Goal: Information Seeking & Learning: Learn about a topic

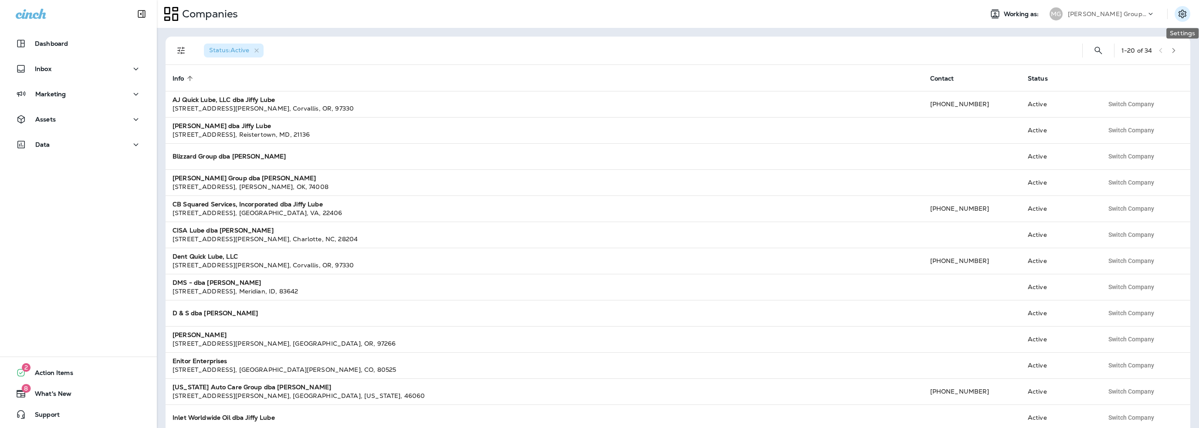
click at [1182, 12] on icon "Settings" at bounding box center [1182, 14] width 10 height 10
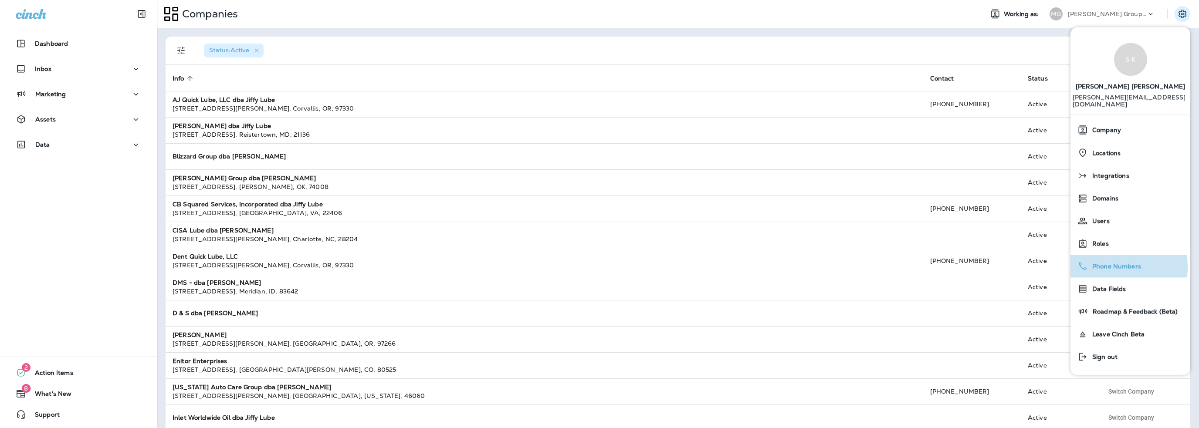
click at [1105, 263] on span "Phone Numbers" at bounding box center [1114, 266] width 53 height 7
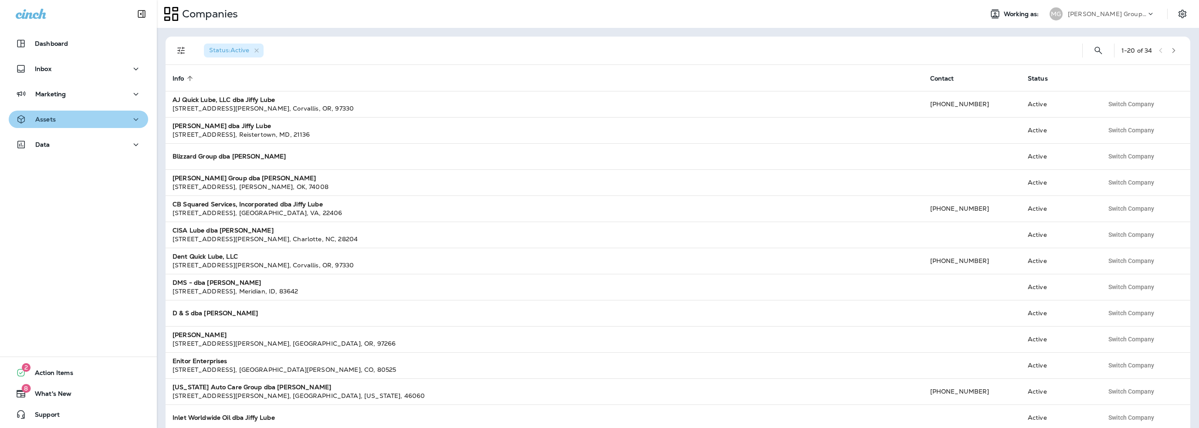
click at [83, 116] on div "Assets" at bounding box center [78, 119] width 125 height 11
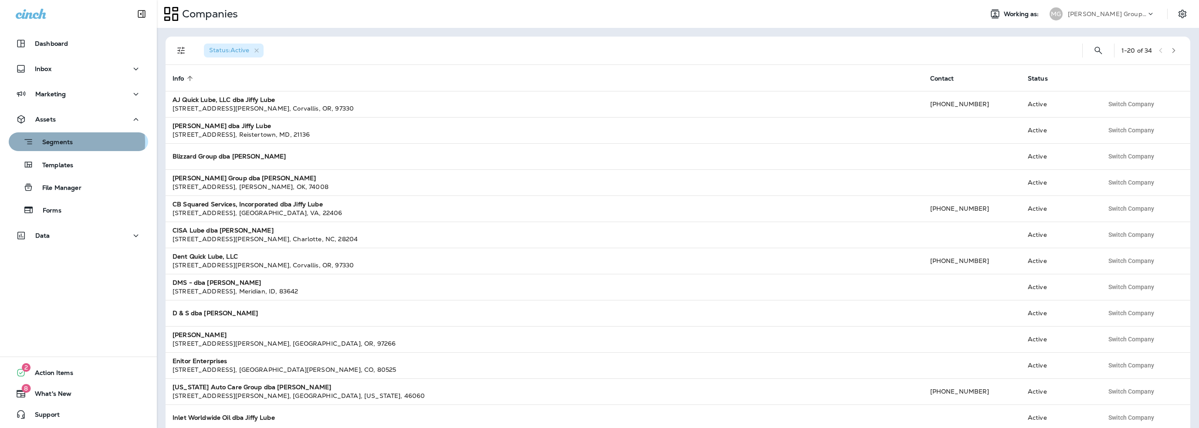
click at [64, 142] on p "Segments" at bounding box center [53, 143] width 39 height 9
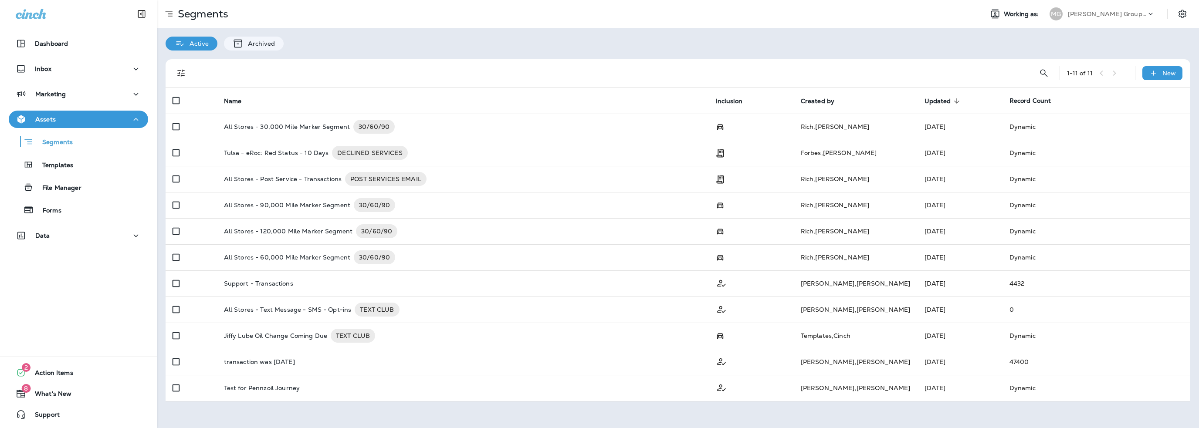
click at [1102, 14] on p "[PERSON_NAME] Group dba [PERSON_NAME]" at bounding box center [1107, 13] width 78 height 7
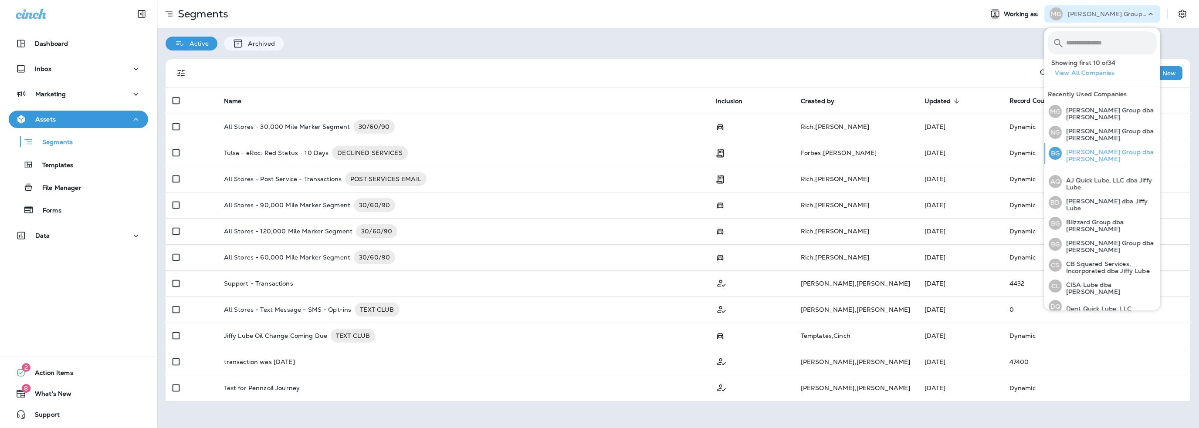
click at [1086, 153] on p "[PERSON_NAME] Group dba [PERSON_NAME]" at bounding box center [1109, 156] width 95 height 14
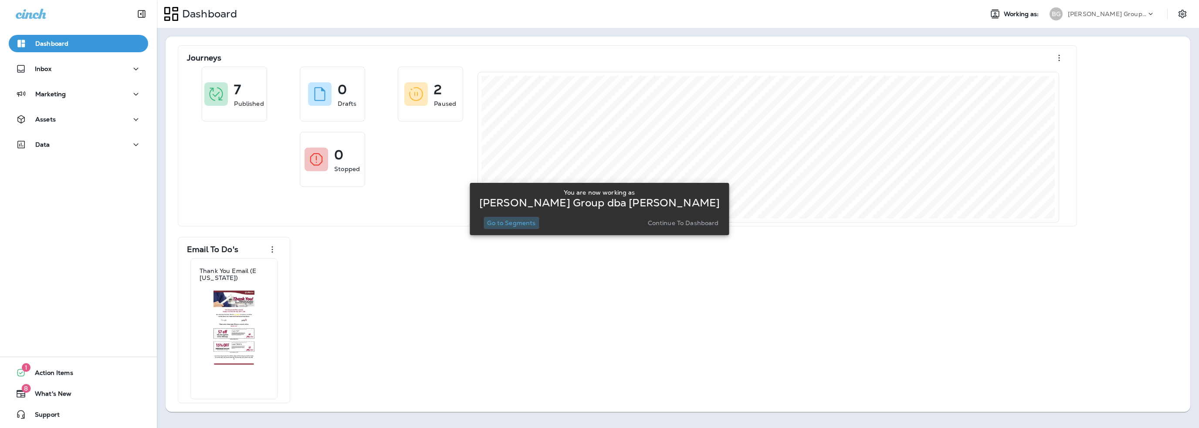
click at [519, 225] on p "Go to Segments" at bounding box center [511, 223] width 48 height 7
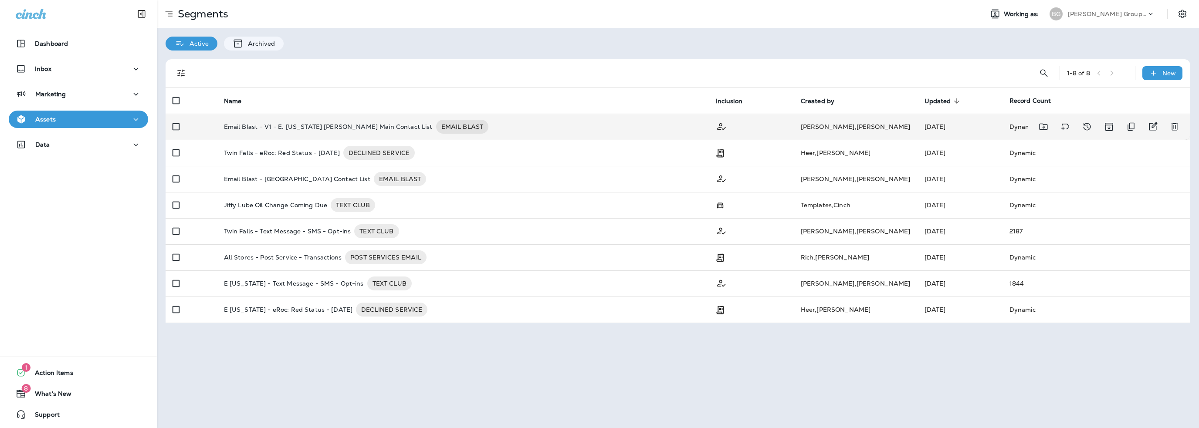
click at [366, 126] on p "Email Blast - V1 - E. [US_STATE] [PERSON_NAME] Main Contact List" at bounding box center [328, 127] width 209 height 14
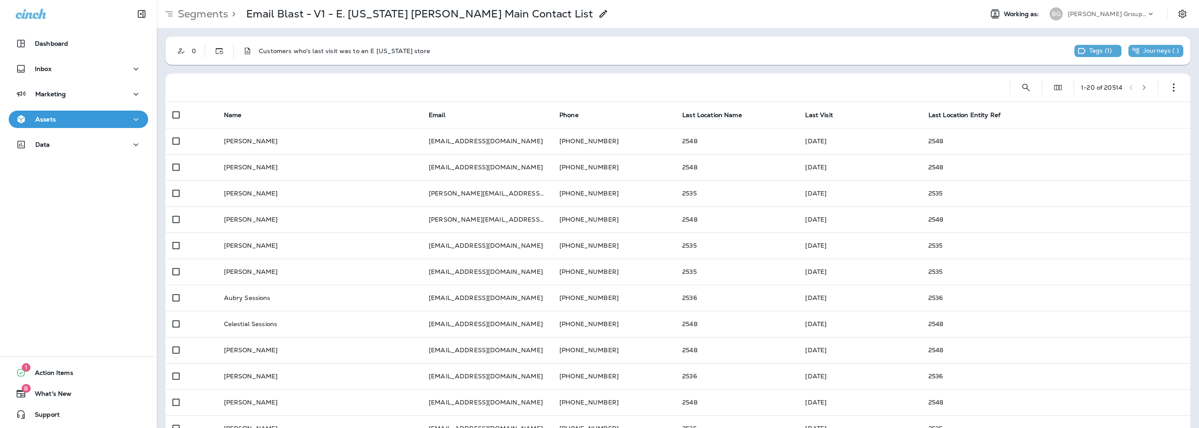
click at [1074, 12] on p "[PERSON_NAME] Group dba [PERSON_NAME]" at bounding box center [1107, 13] width 78 height 7
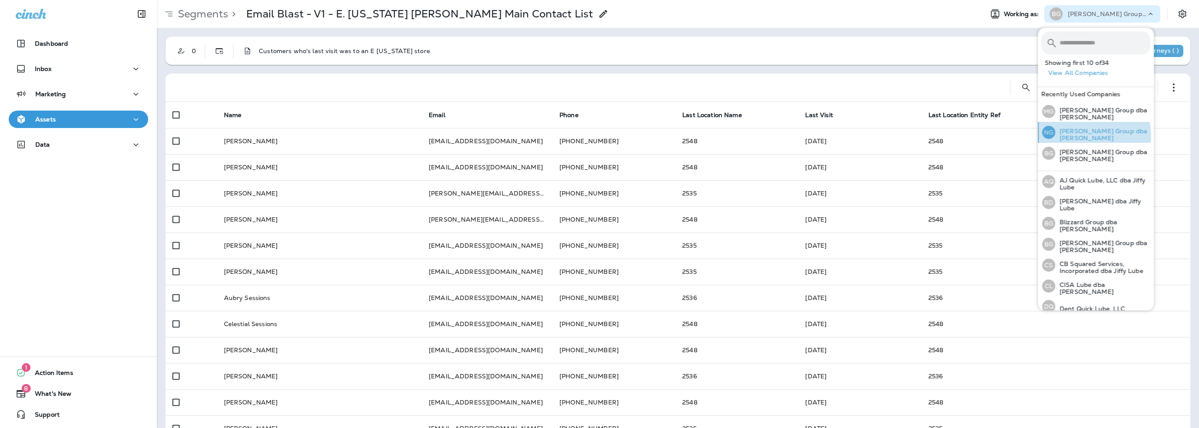
click at [1086, 134] on p "[PERSON_NAME] Group dba [PERSON_NAME]" at bounding box center [1102, 135] width 95 height 14
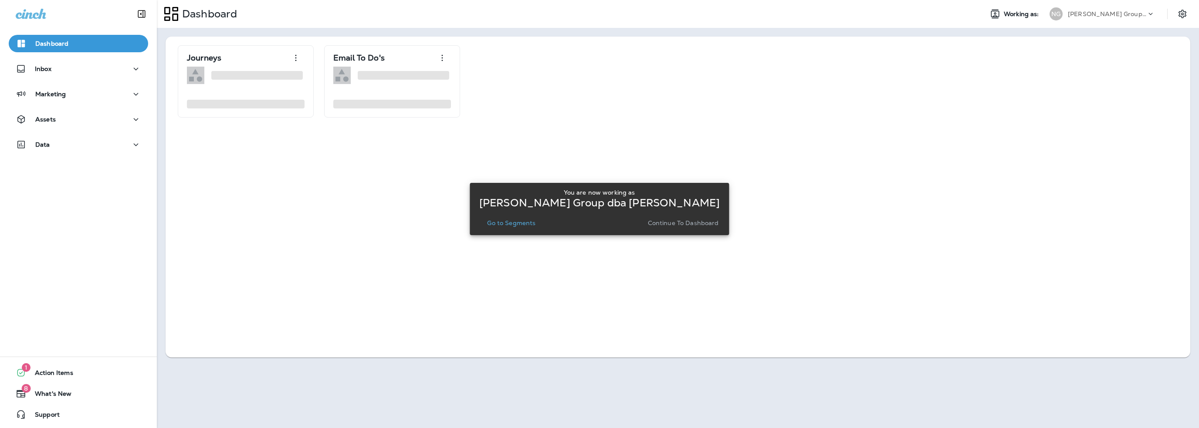
click at [529, 223] on p "Go to Segments" at bounding box center [511, 223] width 48 height 7
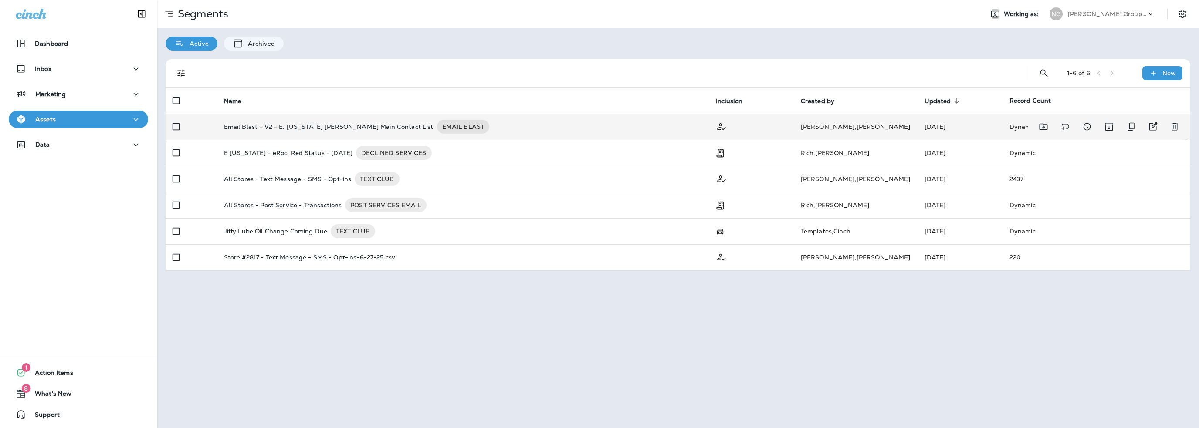
click at [316, 125] on p "Email Blast - V2 - E. [US_STATE] [PERSON_NAME] Main Contact List" at bounding box center [329, 127] width 210 height 14
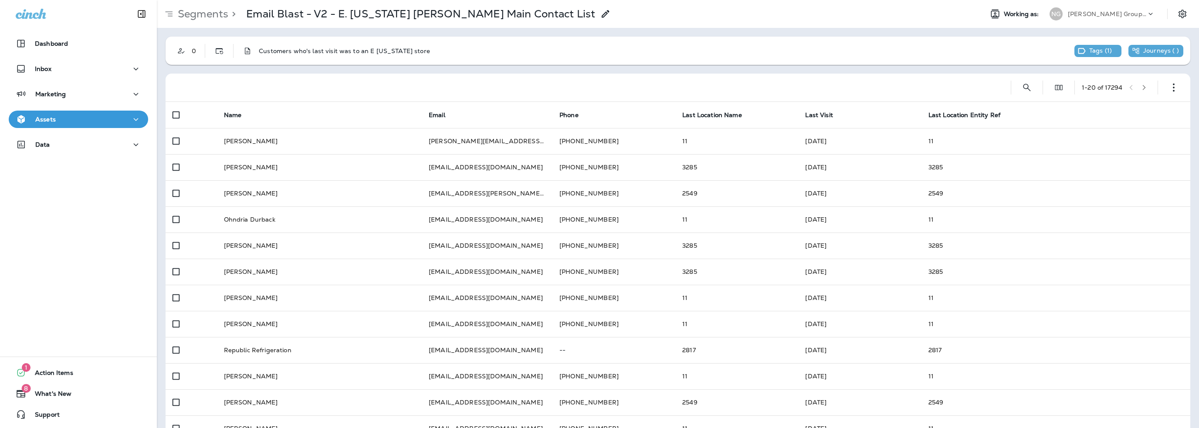
click at [58, 118] on div "Assets" at bounding box center [78, 119] width 125 height 11
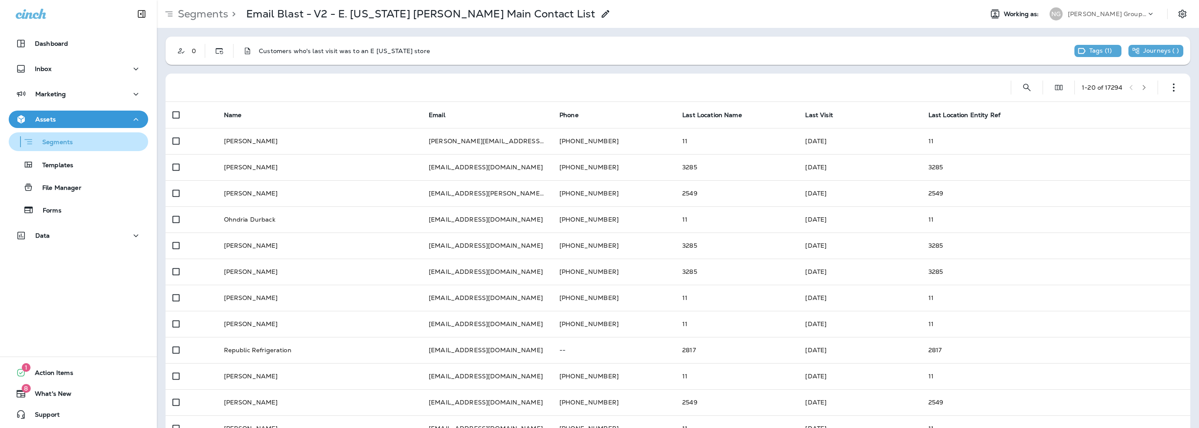
click at [56, 143] on p "Segments" at bounding box center [53, 143] width 39 height 9
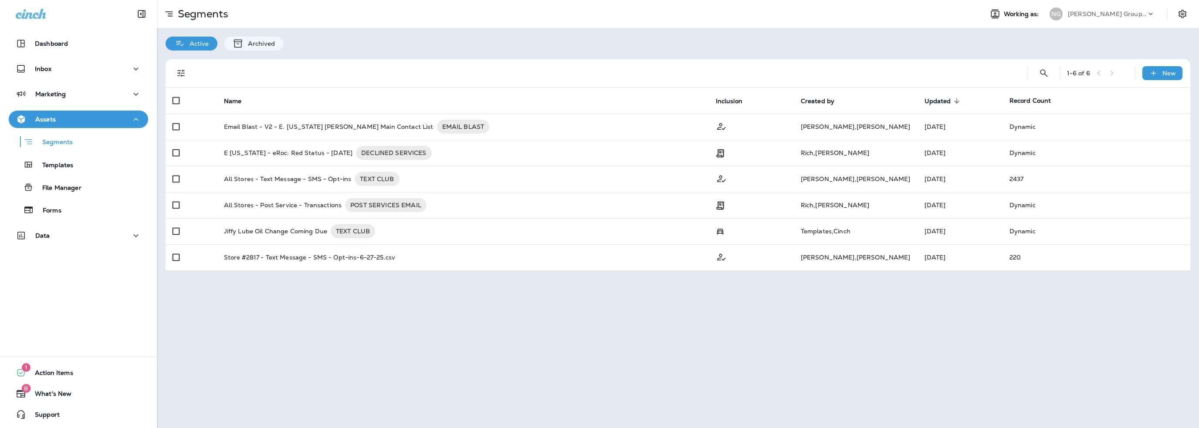
click at [1117, 17] on p "[PERSON_NAME] Group dba [PERSON_NAME]" at bounding box center [1107, 13] width 78 height 7
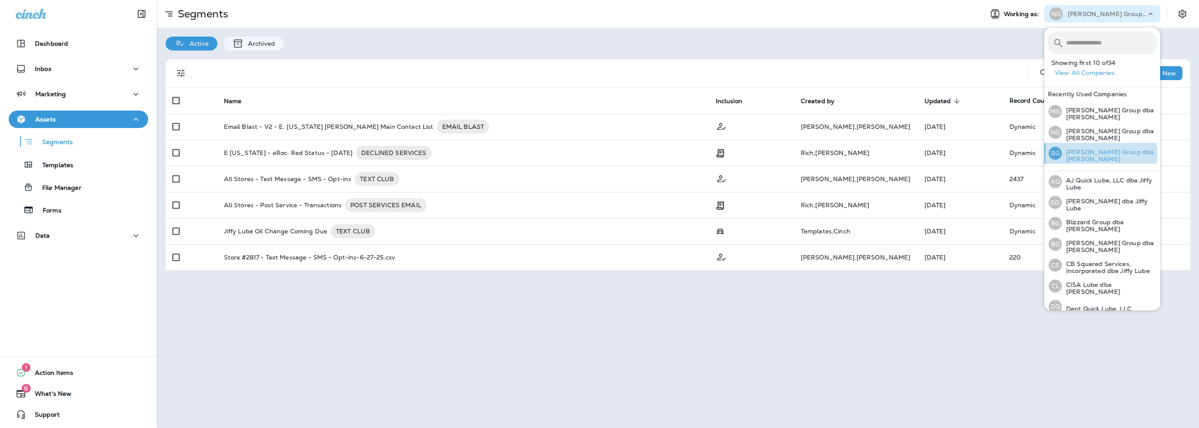
click at [1096, 152] on p "[PERSON_NAME] Group dba [PERSON_NAME]" at bounding box center [1109, 156] width 95 height 14
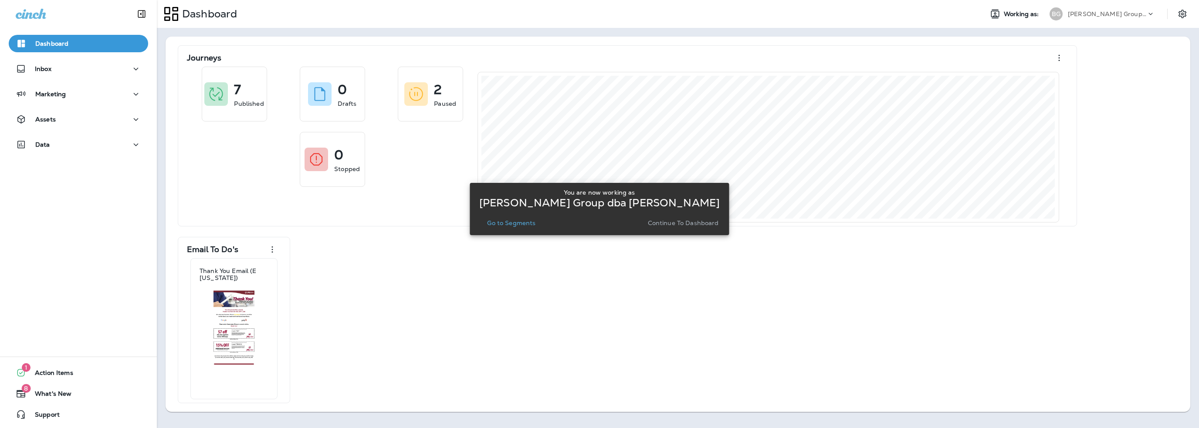
click at [528, 224] on p "Go to Segments" at bounding box center [511, 223] width 48 height 7
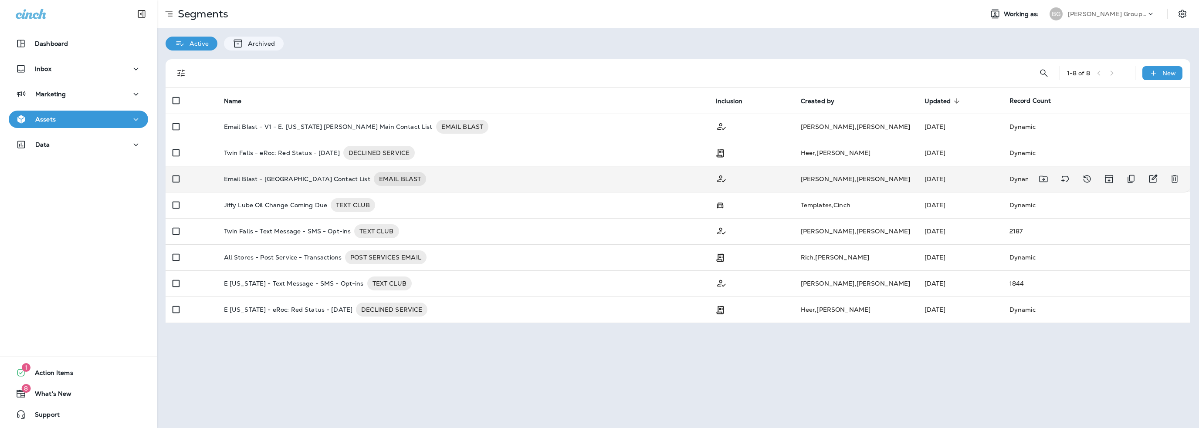
click at [278, 180] on p "Email Blast - [GEOGRAPHIC_DATA] Contact List" at bounding box center [297, 179] width 146 height 14
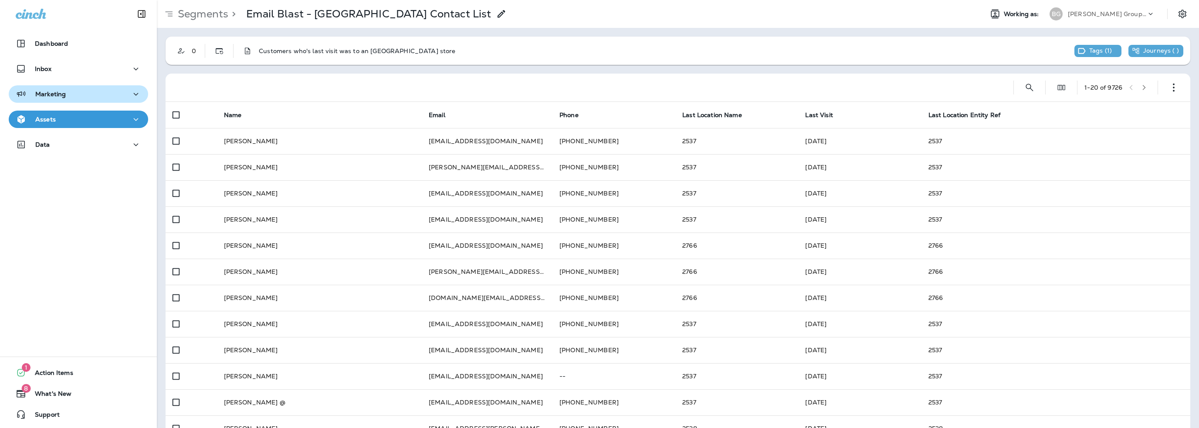
click at [57, 94] on p "Marketing" at bounding box center [50, 94] width 30 height 7
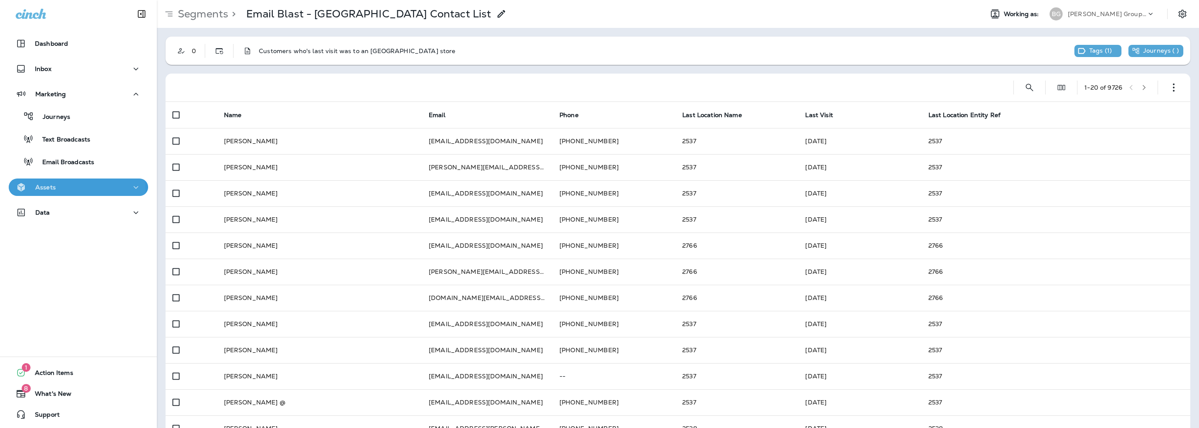
click at [54, 193] on button "Assets" at bounding box center [78, 187] width 139 height 17
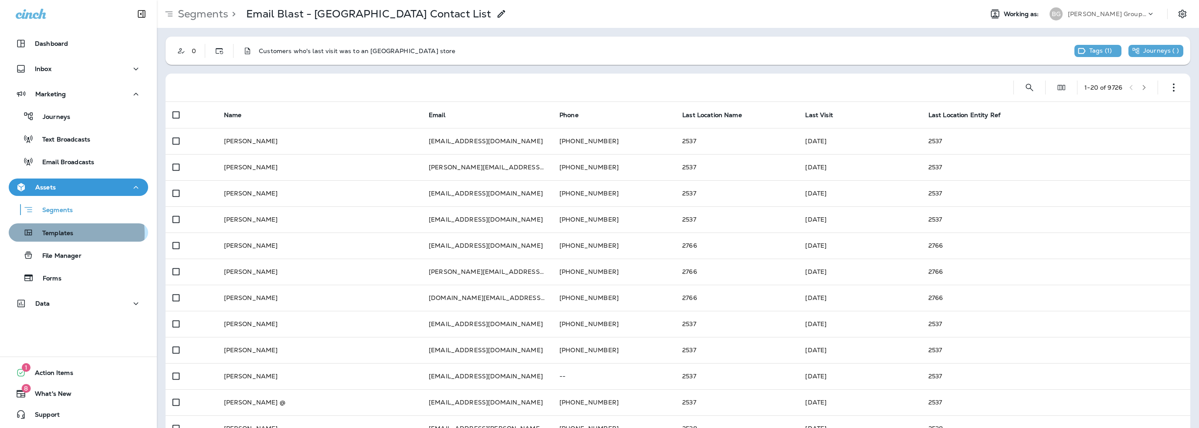
click at [54, 234] on p "Templates" at bounding box center [54, 234] width 40 height 8
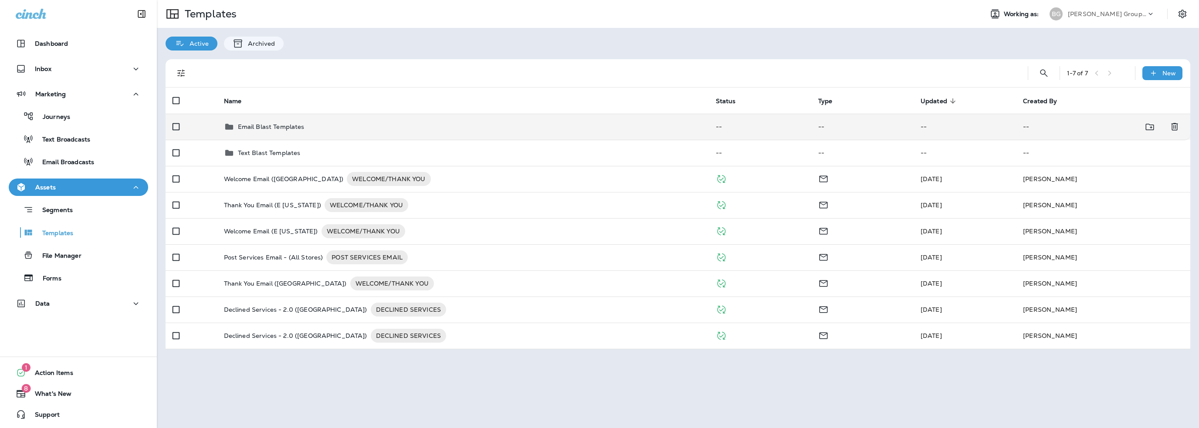
click at [263, 123] on p "Email Blast Templates" at bounding box center [271, 126] width 67 height 7
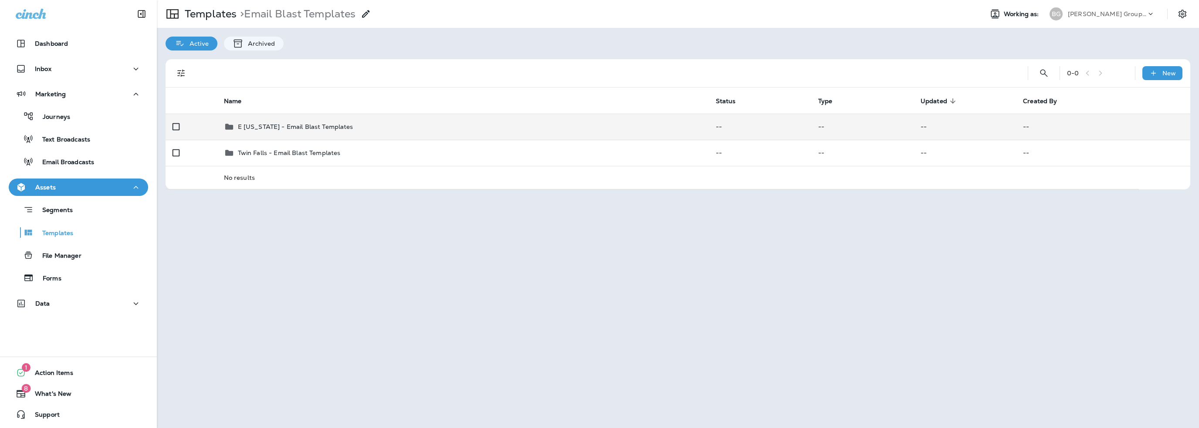
click at [268, 126] on p "E [US_STATE] - Email Blast Templates" at bounding box center [295, 126] width 115 height 7
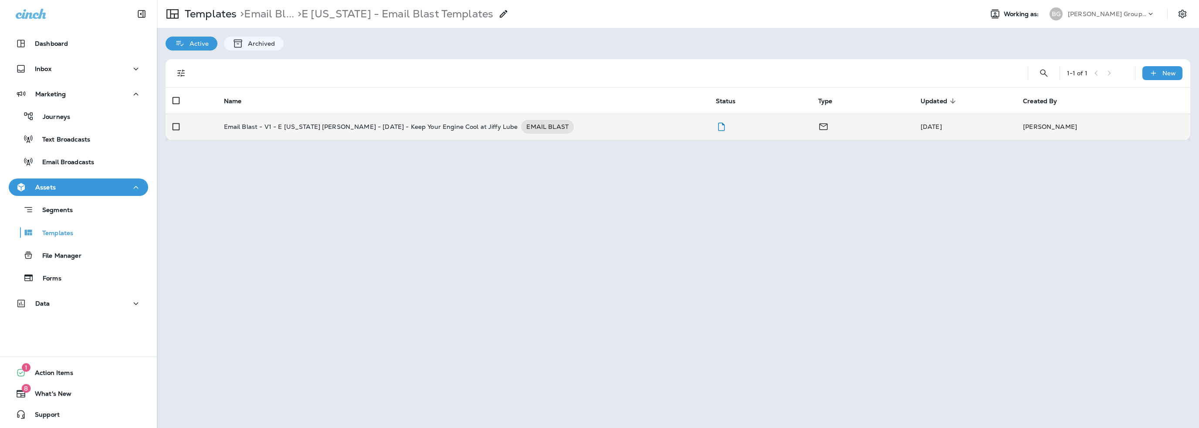
click at [289, 125] on p "Email Blast - V1 - E [US_STATE] [PERSON_NAME] - [DATE] - Keep Your Engine Cool …" at bounding box center [371, 127] width 294 height 14
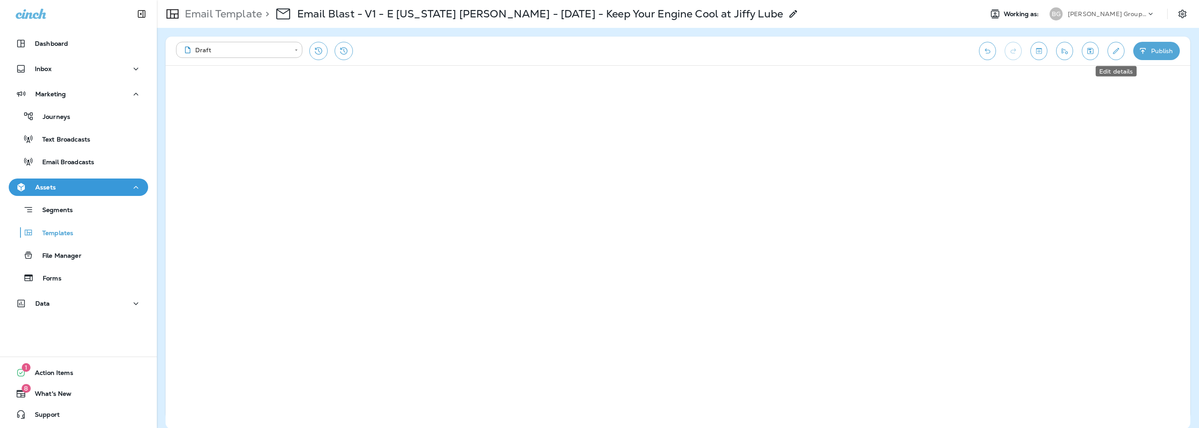
click at [1116, 54] on icon "Edit details" at bounding box center [1115, 51] width 9 height 9
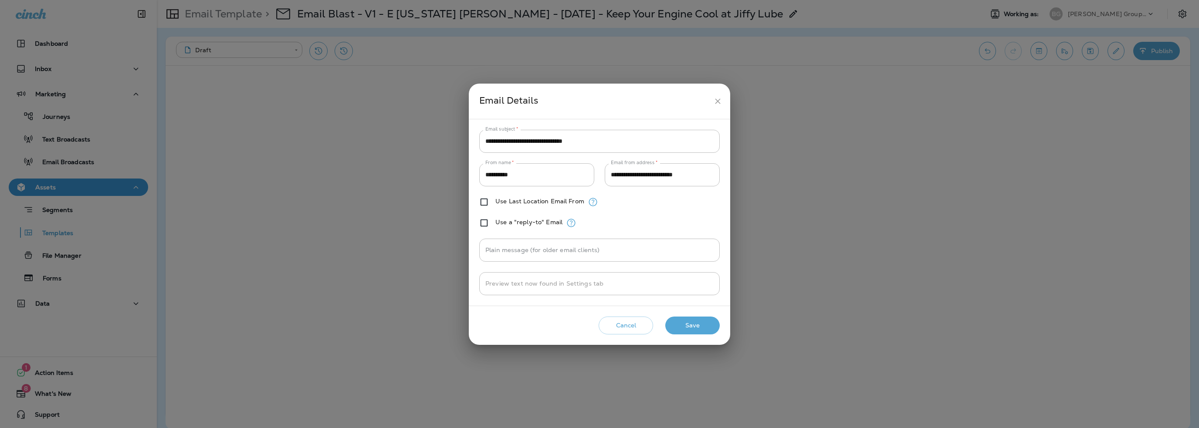
click at [631, 322] on button "Cancel" at bounding box center [626, 326] width 54 height 18
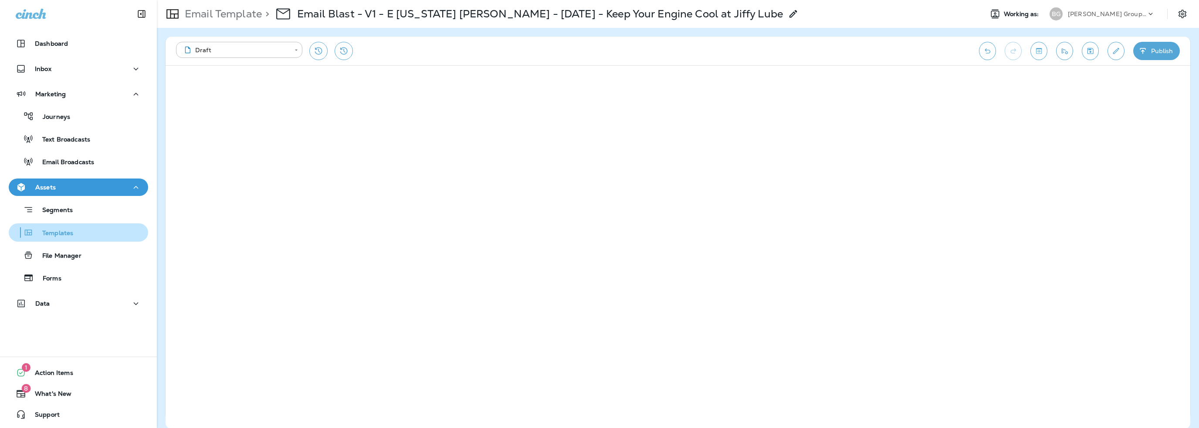
click at [60, 233] on p "Templates" at bounding box center [54, 234] width 40 height 8
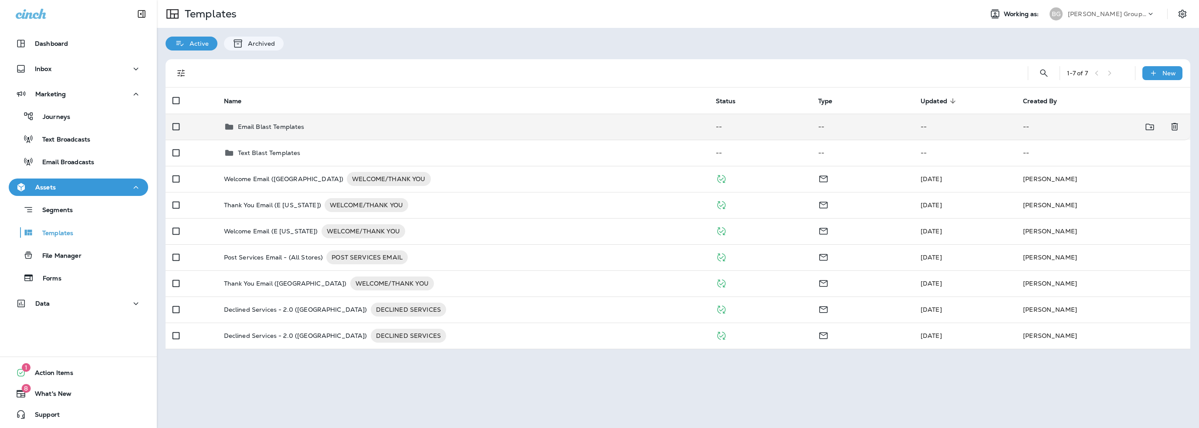
click at [281, 132] on td "Email Blast Templates" at bounding box center [463, 127] width 492 height 26
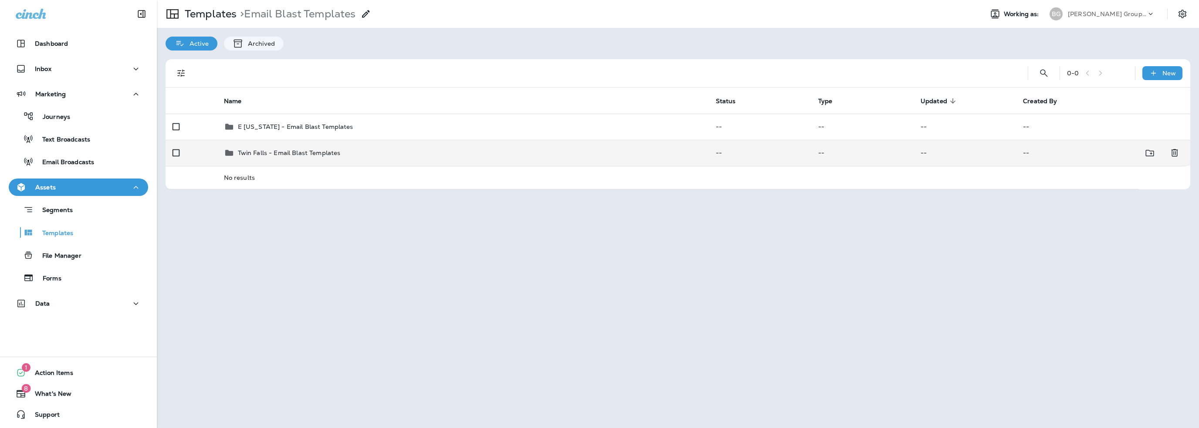
click at [275, 145] on td "Twin Falls - Email Blast Templates" at bounding box center [463, 153] width 492 height 26
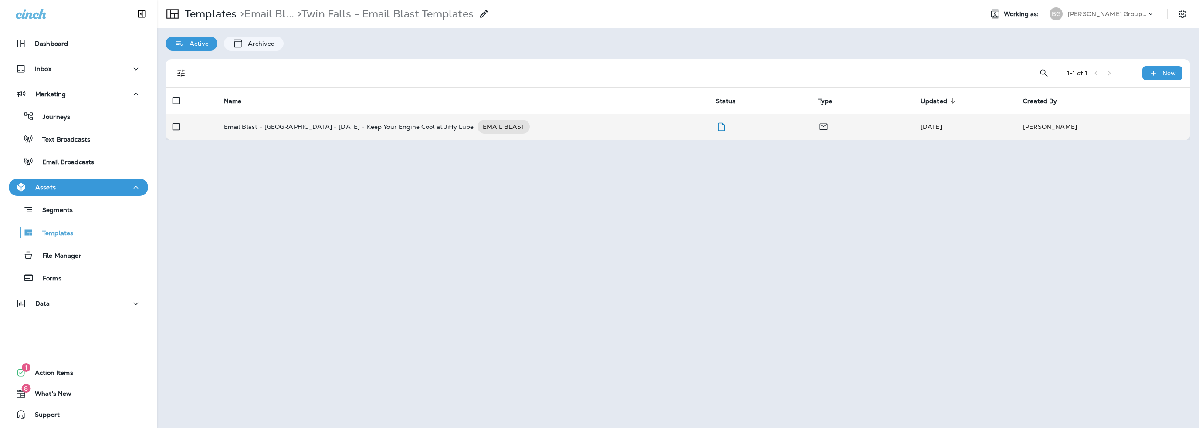
click at [277, 129] on p "Email Blast - [GEOGRAPHIC_DATA] - [DATE] - Keep Your Engine Cool at Jiffy Lube" at bounding box center [349, 127] width 250 height 14
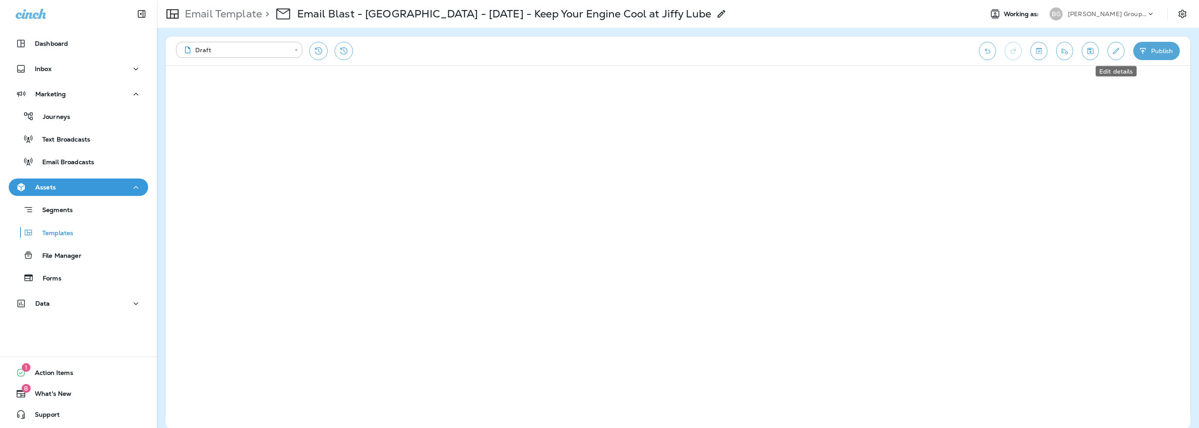
click at [1118, 54] on icon "Edit details" at bounding box center [1115, 51] width 9 height 9
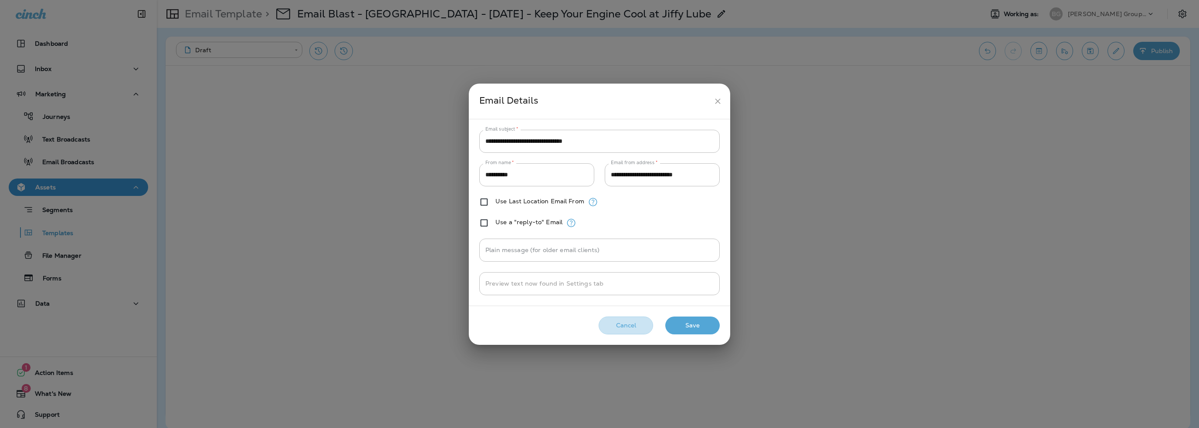
click at [624, 328] on button "Cancel" at bounding box center [626, 326] width 54 height 18
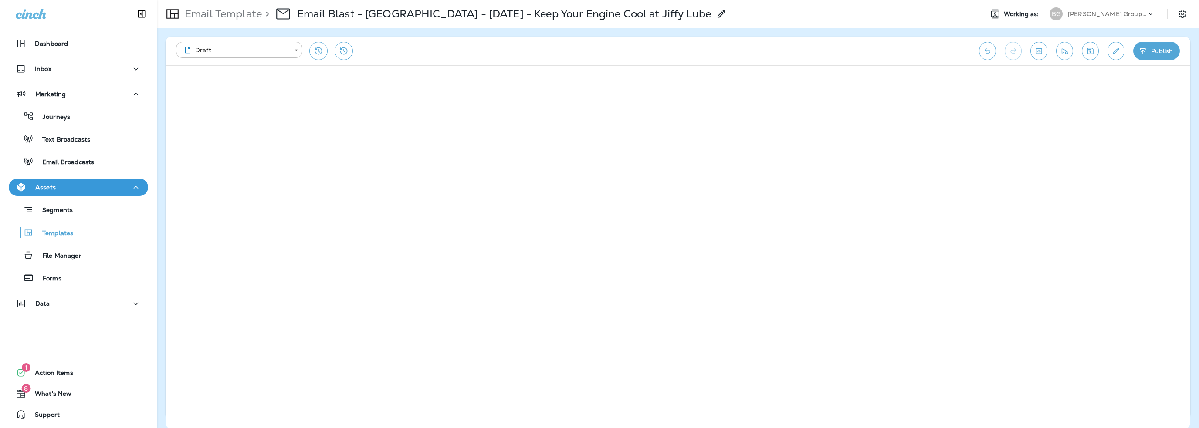
click at [1117, 17] on p "[PERSON_NAME] Group dba [PERSON_NAME]" at bounding box center [1107, 13] width 78 height 7
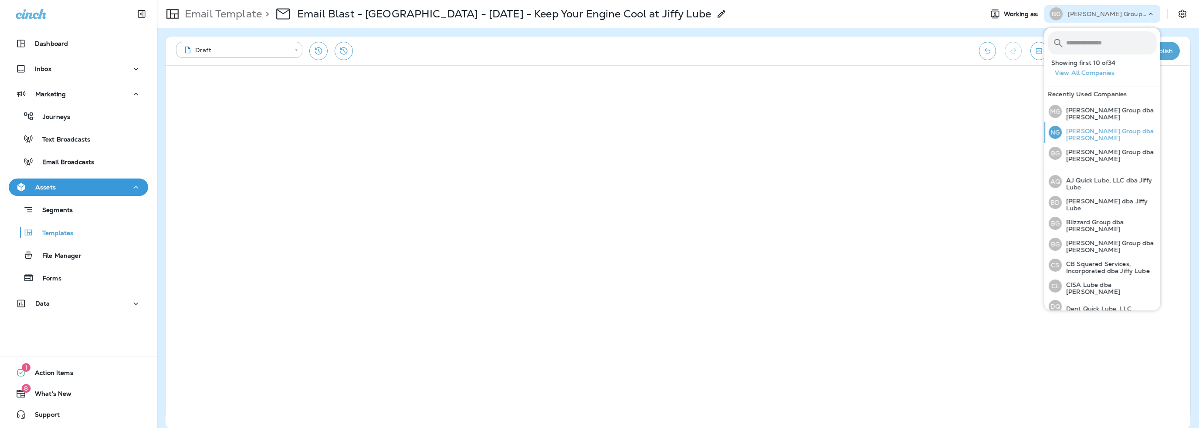
click at [1081, 132] on p "[PERSON_NAME] Group dba [PERSON_NAME]" at bounding box center [1109, 135] width 95 height 14
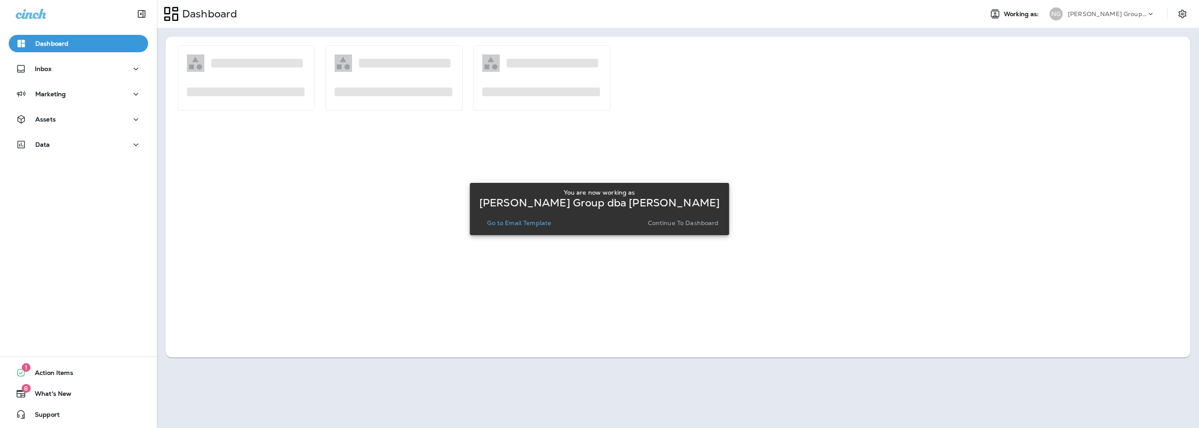
click at [544, 226] on p "Go to Email Template" at bounding box center [519, 223] width 64 height 7
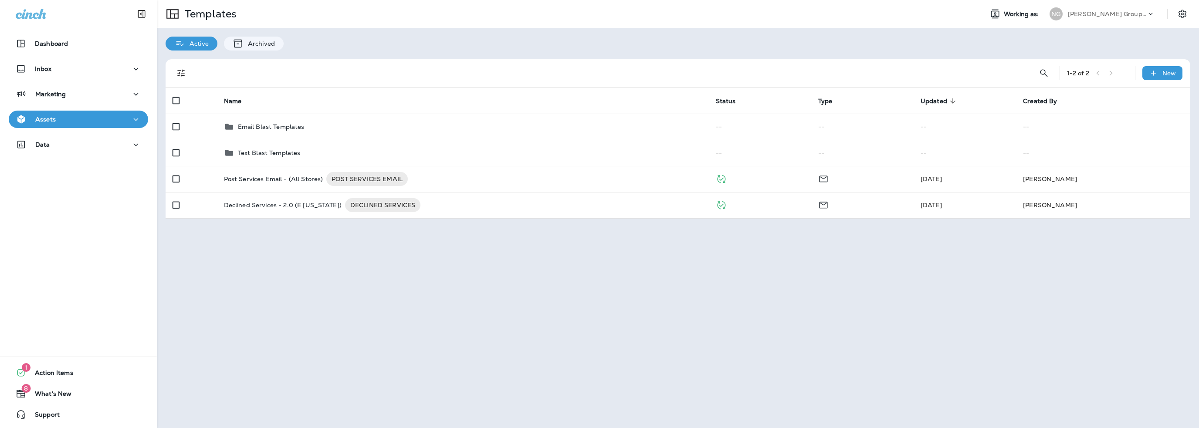
click at [57, 120] on div "Assets" at bounding box center [78, 119] width 125 height 11
click at [51, 165] on p "Templates" at bounding box center [54, 166] width 40 height 8
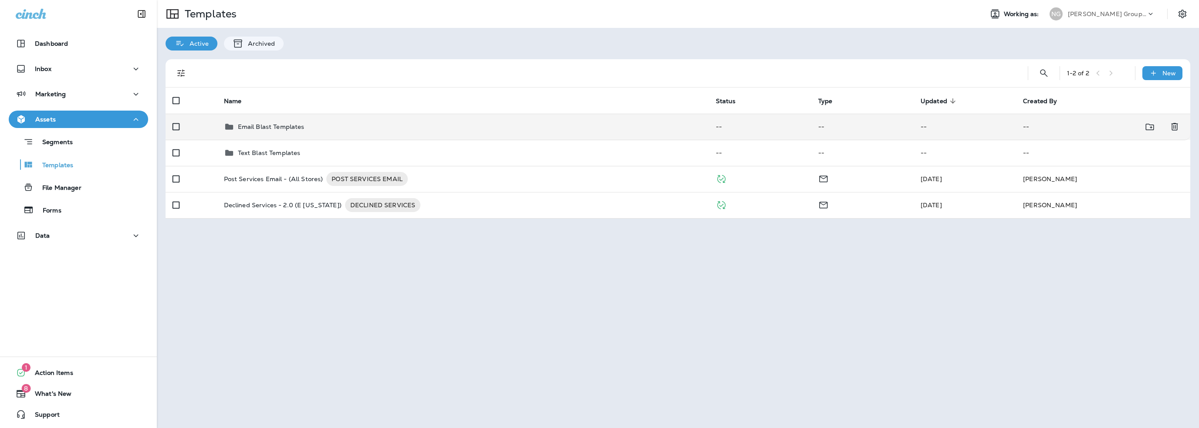
click at [264, 121] on td "Email Blast Templates" at bounding box center [463, 127] width 492 height 26
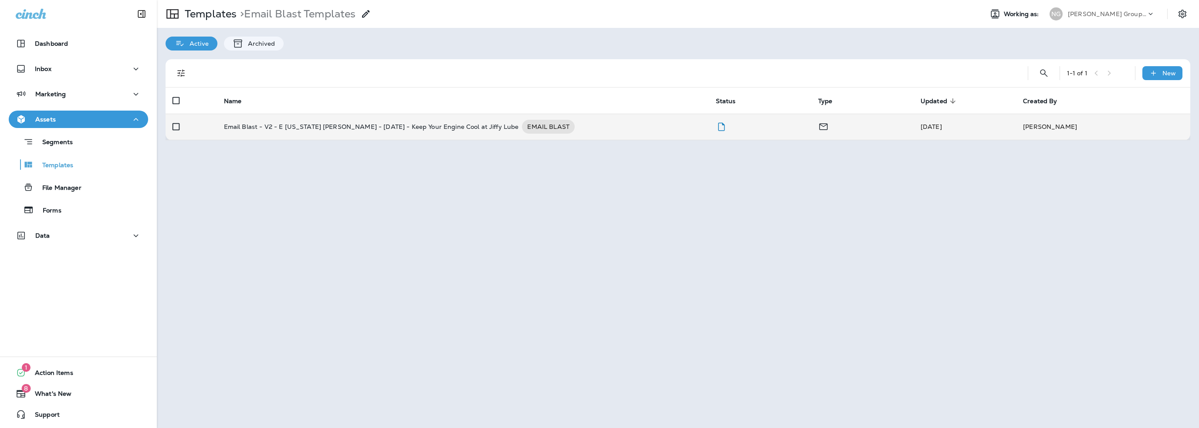
click at [265, 123] on p "Email Blast - V2 - E [US_STATE] [PERSON_NAME] - [DATE] - Keep Your Engine Cool …" at bounding box center [371, 127] width 295 height 14
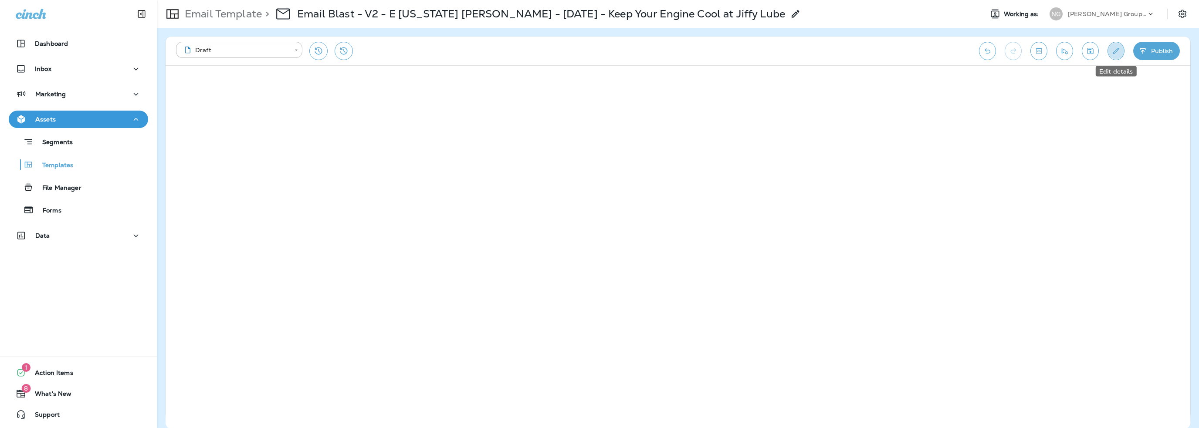
click at [1113, 54] on icon "Edit details" at bounding box center [1115, 51] width 9 height 9
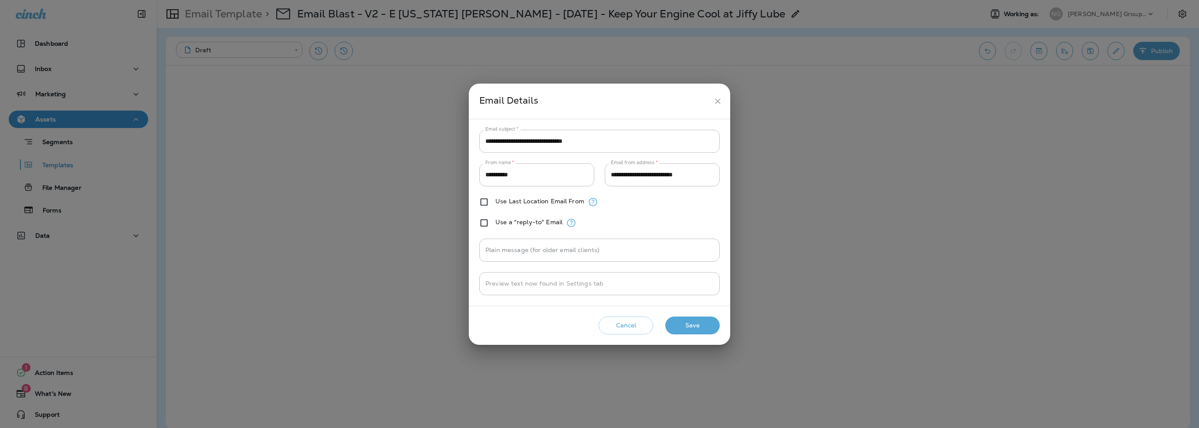
click at [718, 101] on icon "close" at bounding box center [717, 100] width 5 height 5
